Goal: Information Seeking & Learning: Learn about a topic

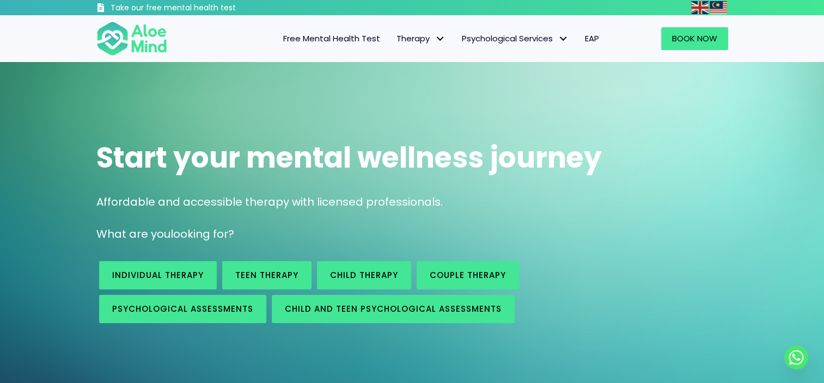
click at [315, 36] on span "Free Mental Health Test" at bounding box center [331, 38] width 97 height 11
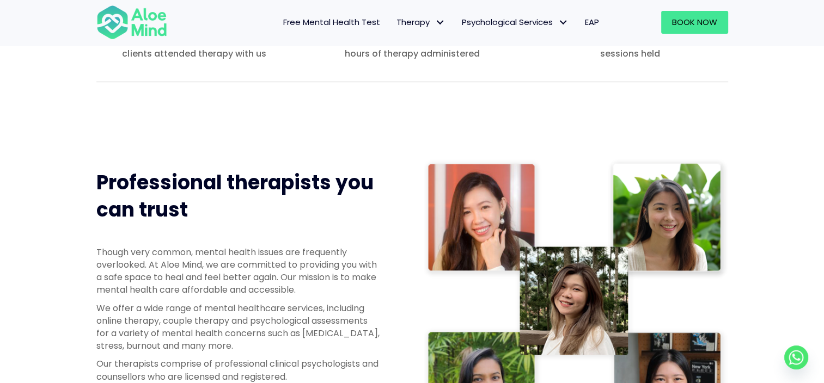
scroll to position [1827, 0]
